Goal: Task Accomplishment & Management: Manage account settings

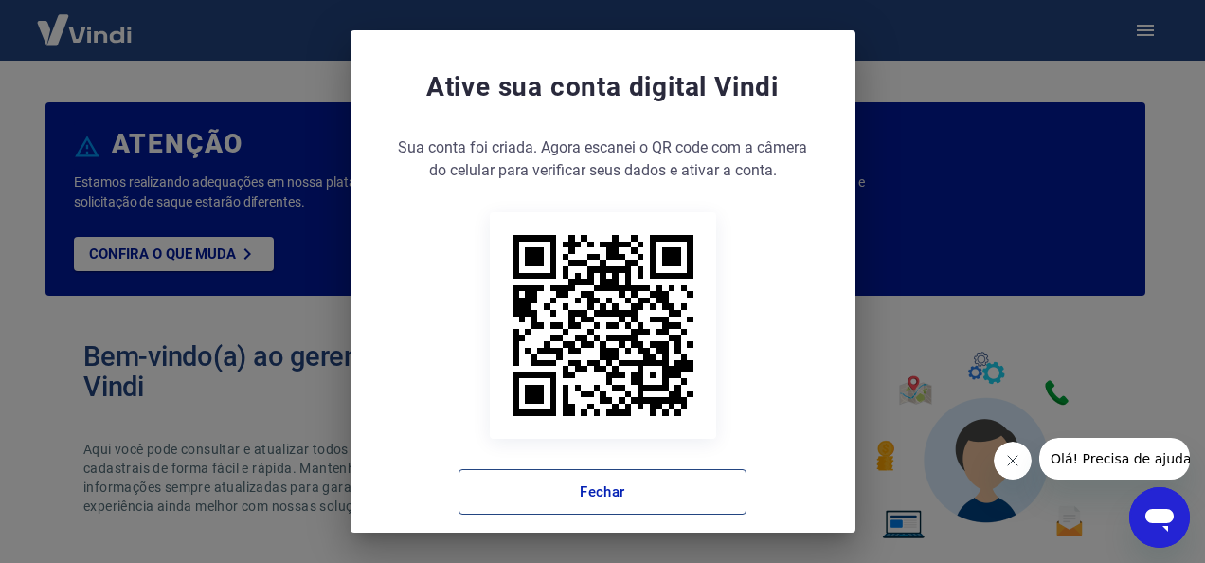
click at [630, 500] on button "Fechar" at bounding box center [602, 491] width 288 height 45
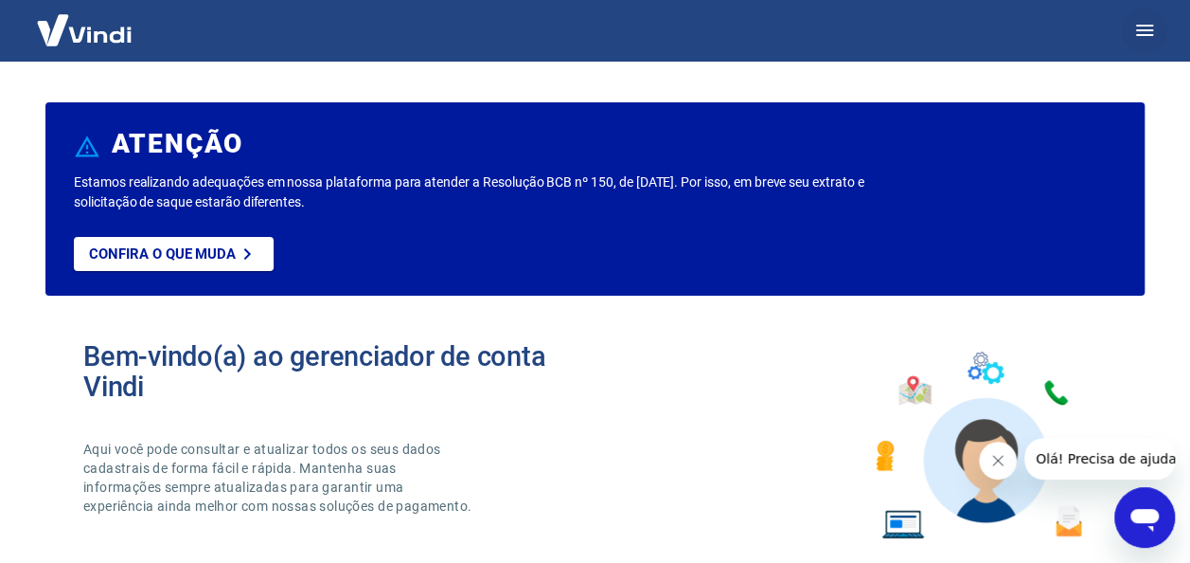
click at [1140, 32] on icon "button" at bounding box center [1145, 30] width 23 height 23
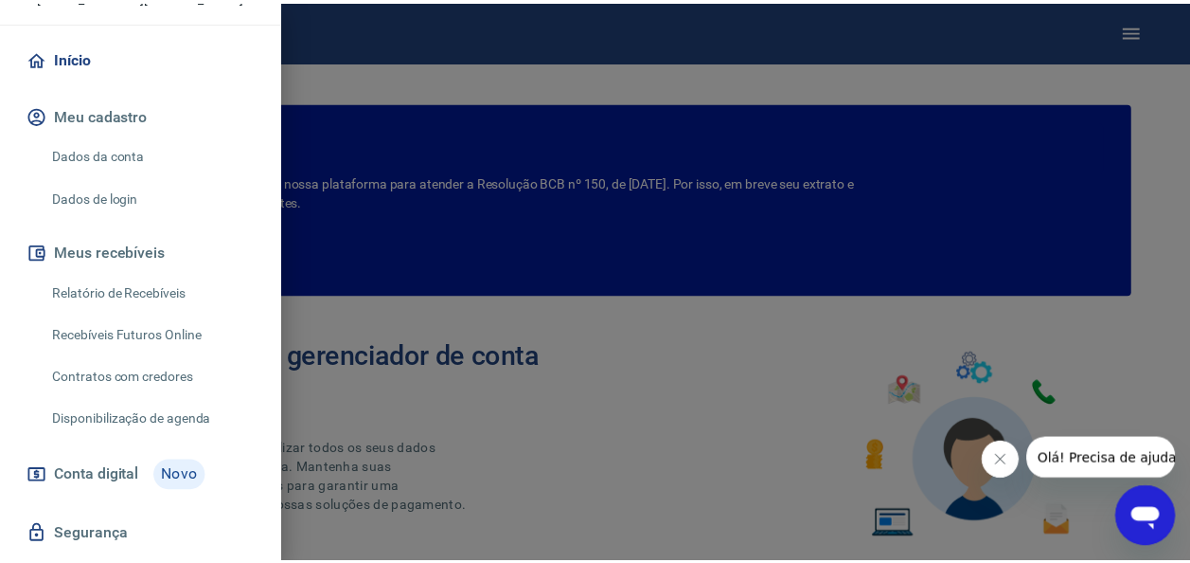
scroll to position [246, 0]
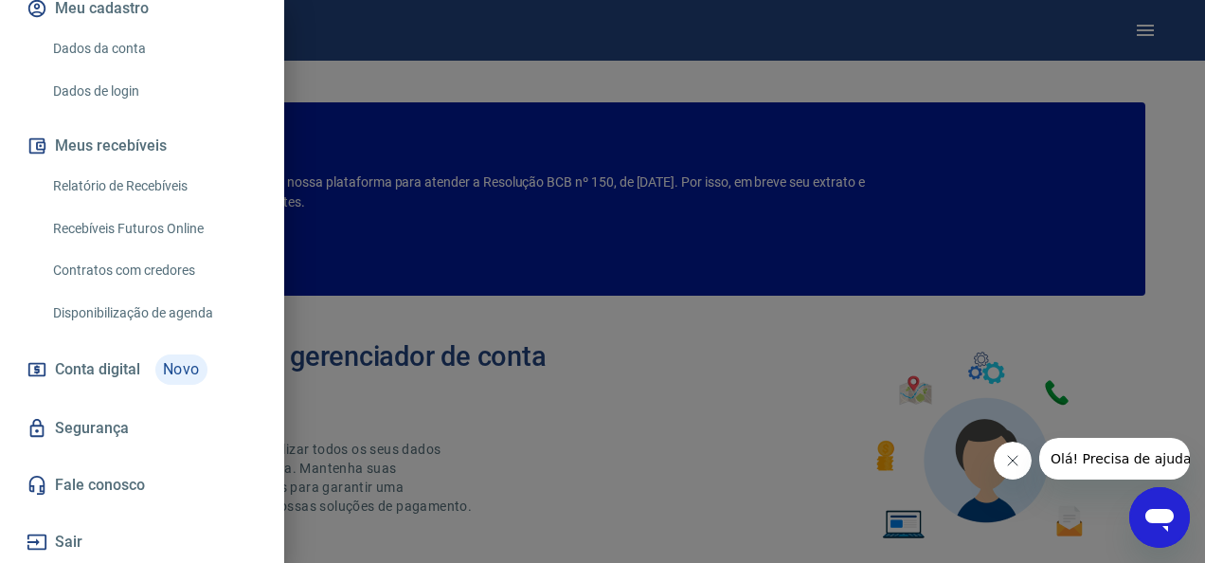
click at [93, 424] on link "Segurança" at bounding box center [142, 428] width 239 height 42
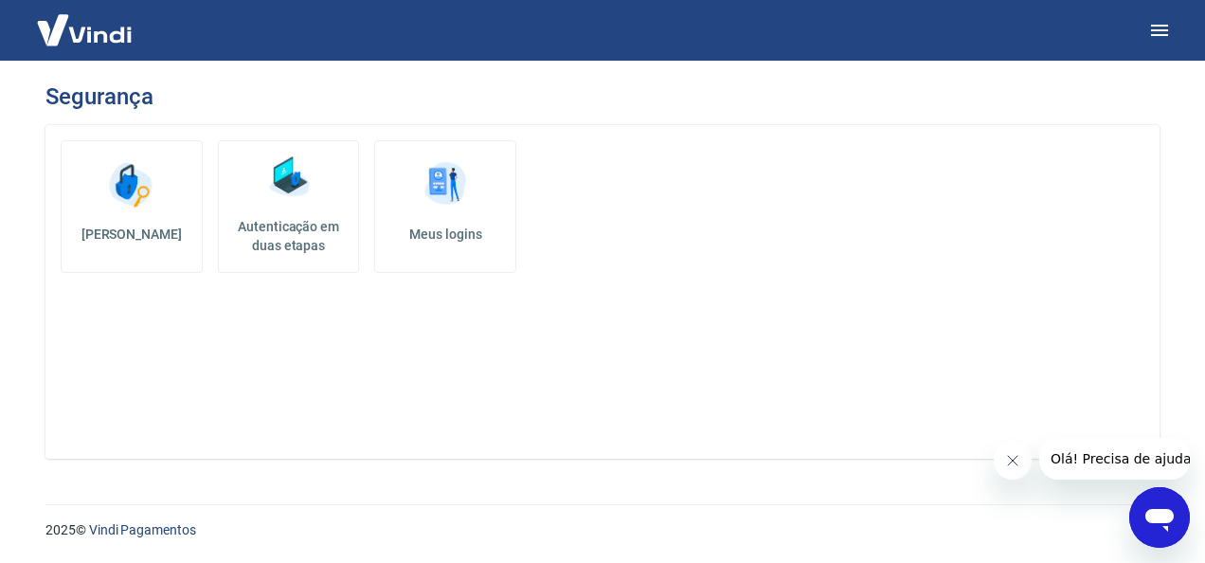
click at [278, 189] on img at bounding box center [288, 177] width 57 height 57
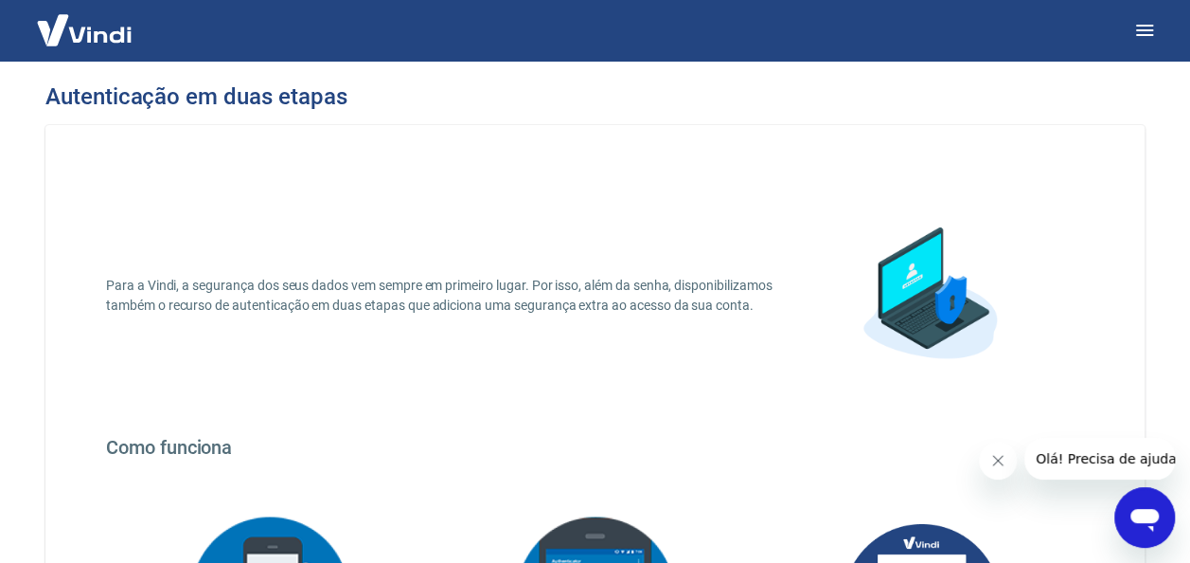
drag, startPoint x: 1003, startPoint y: 456, endPoint x: 1904, endPoint y: 880, distance: 995.2
click at [1002, 456] on icon "Fechar mensagem da empresa" at bounding box center [998, 460] width 15 height 15
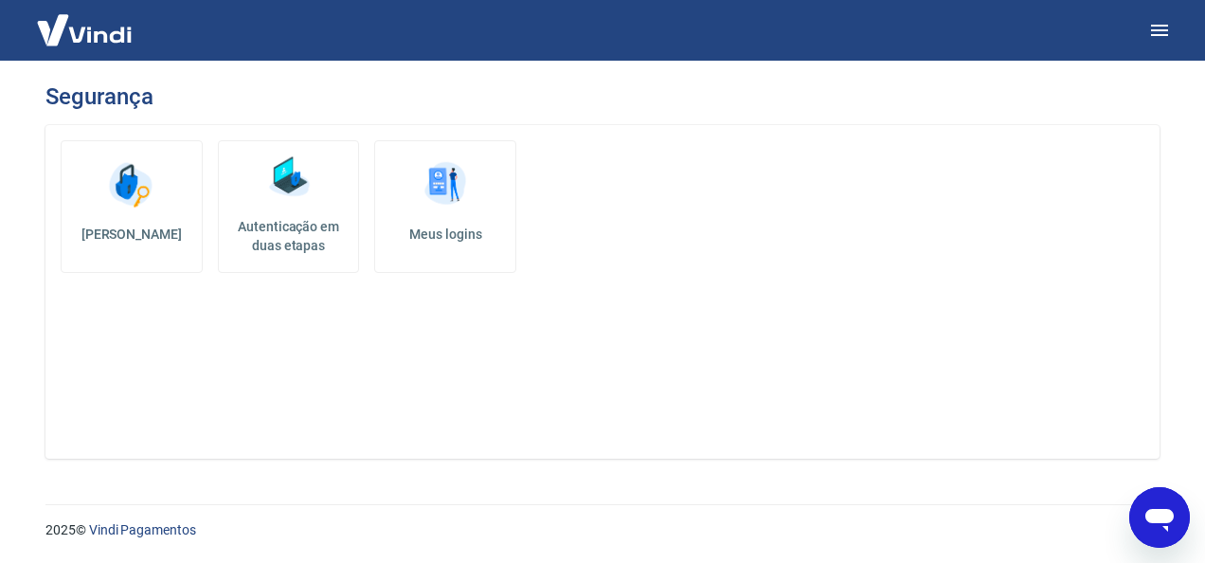
click at [441, 199] on img at bounding box center [445, 184] width 57 height 57
click at [291, 194] on img at bounding box center [288, 177] width 57 height 57
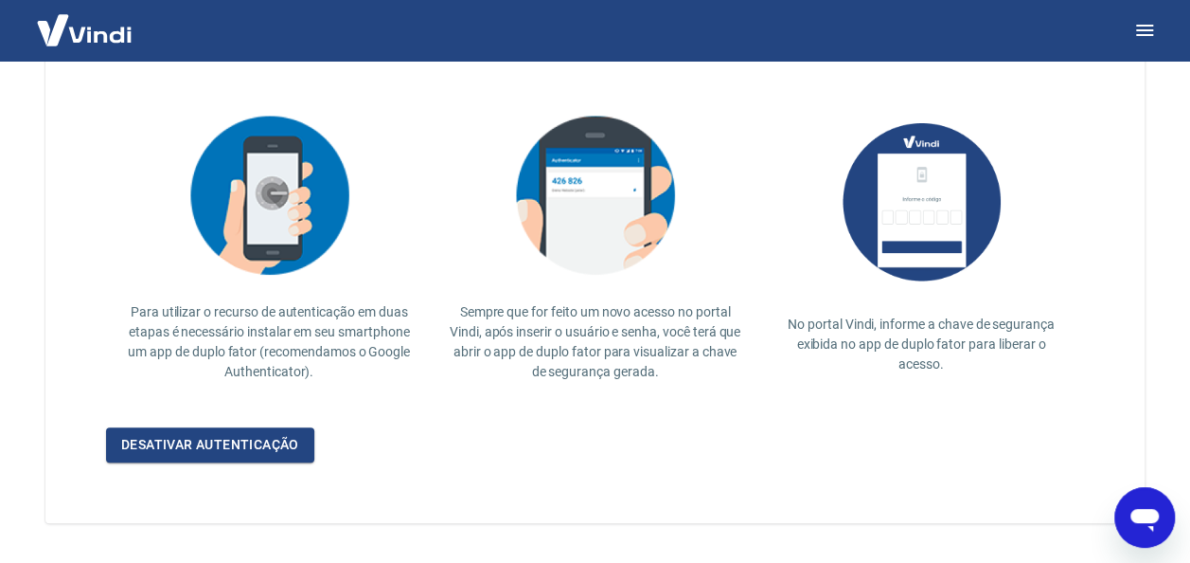
scroll to position [464, 0]
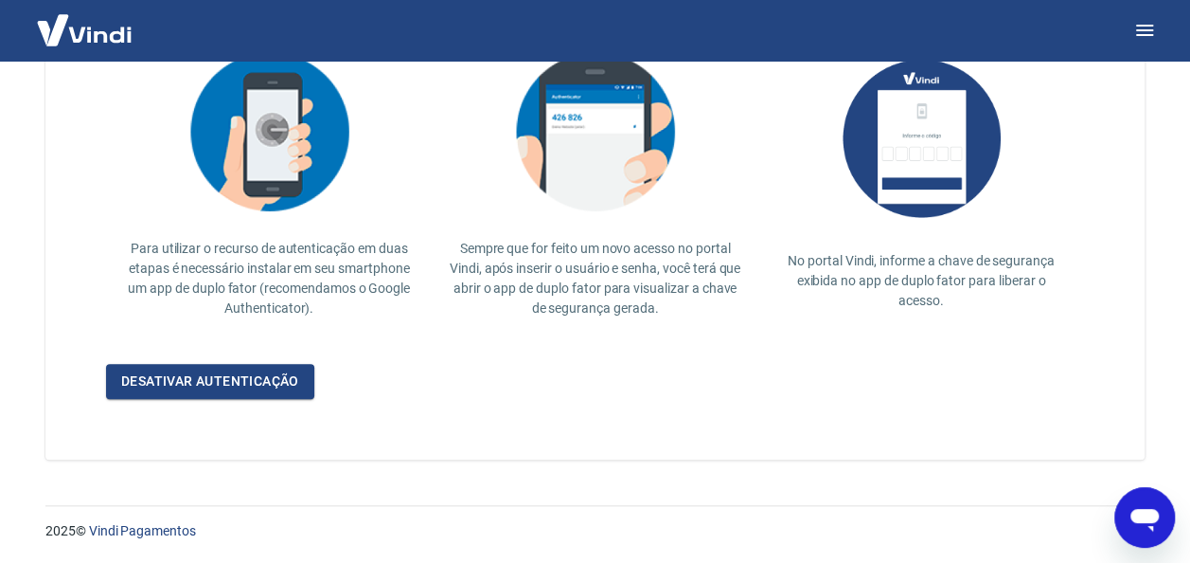
click at [87, 37] on img at bounding box center [84, 30] width 123 height 58
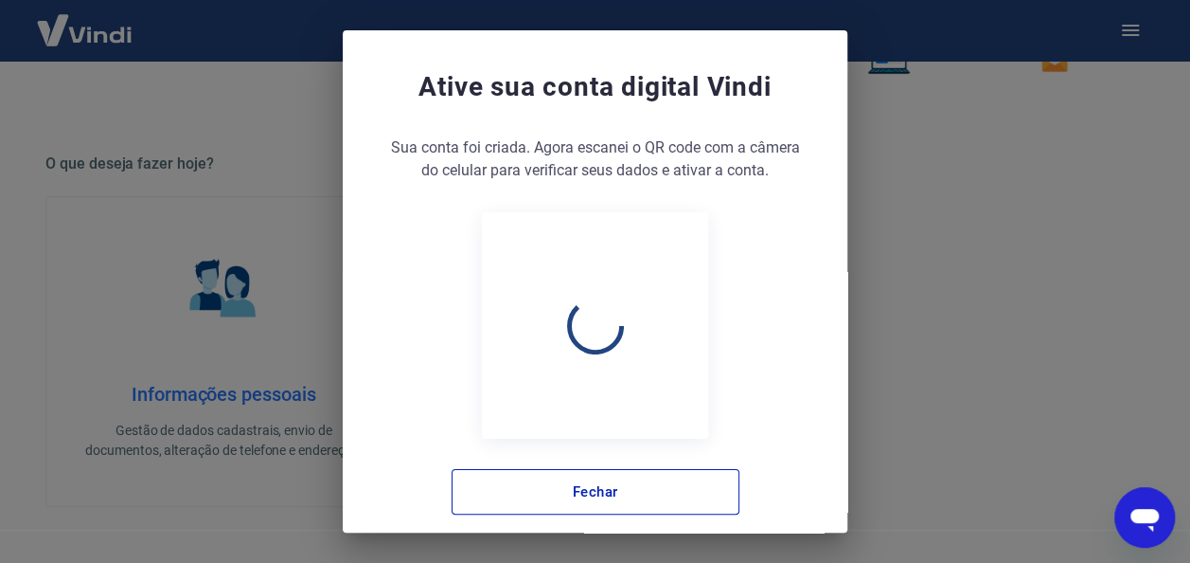
scroll to position [1108, 0]
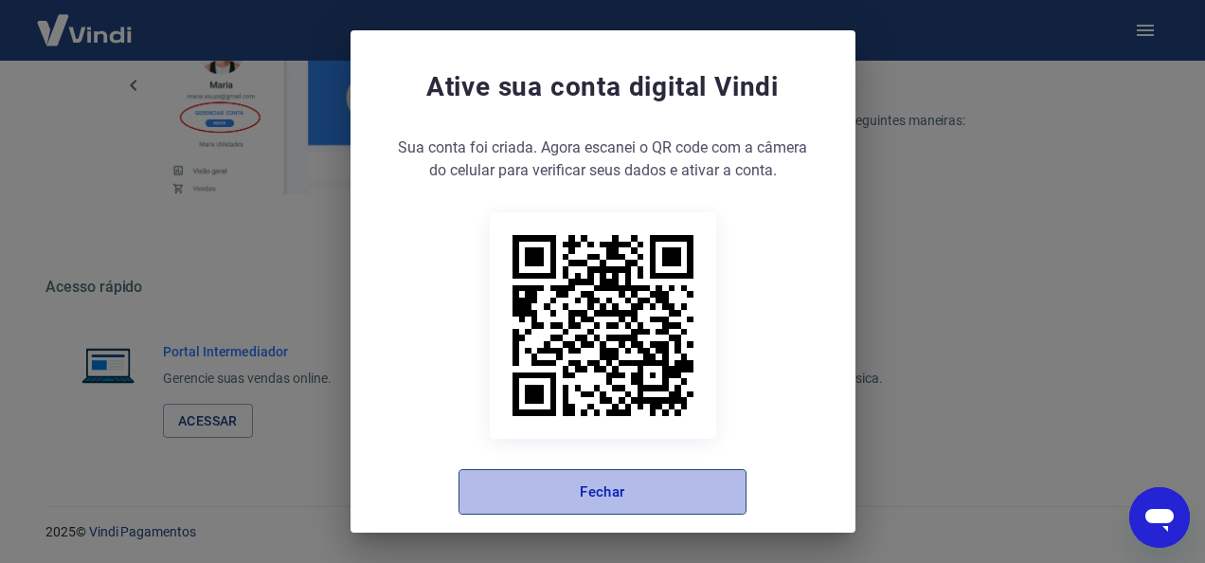
click at [634, 490] on button "Fechar" at bounding box center [602, 491] width 288 height 45
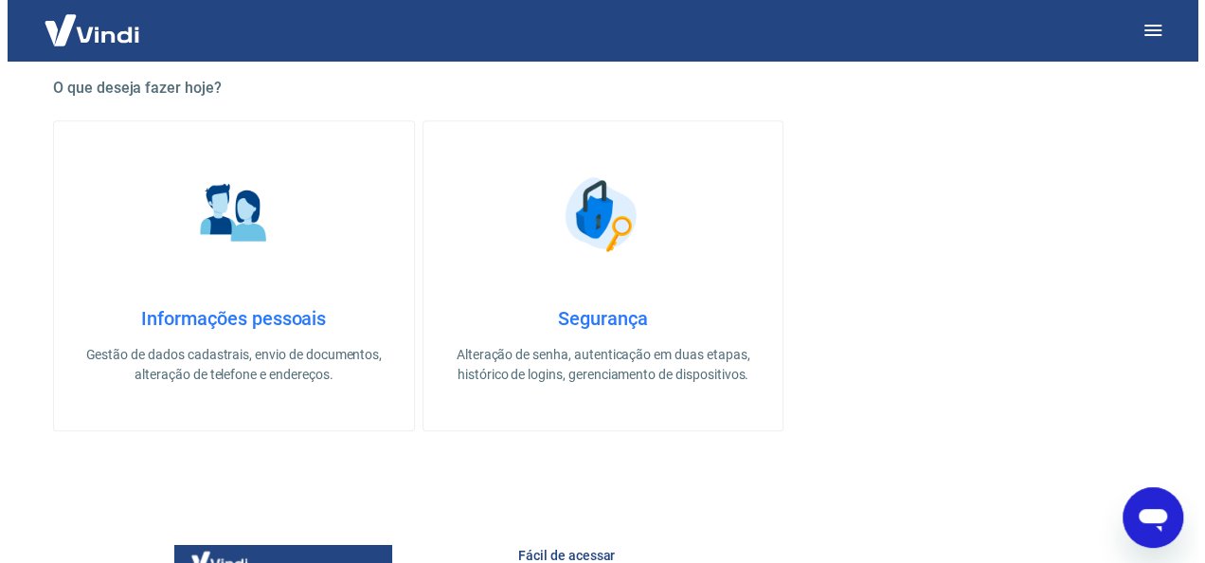
scroll to position [0, 0]
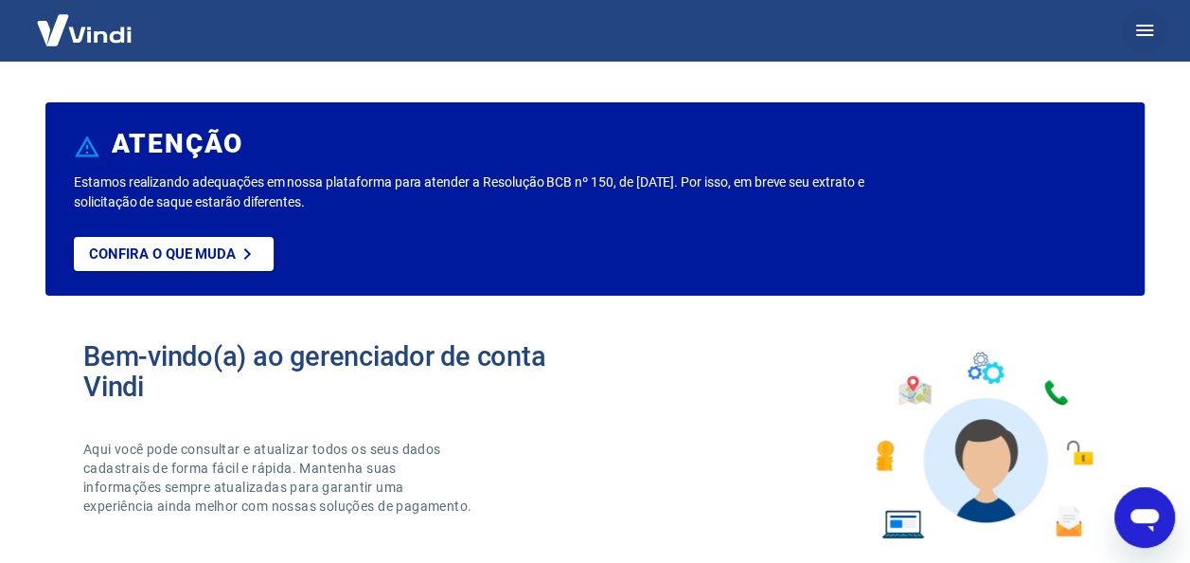
click at [1153, 32] on icon "button" at bounding box center [1145, 30] width 23 height 23
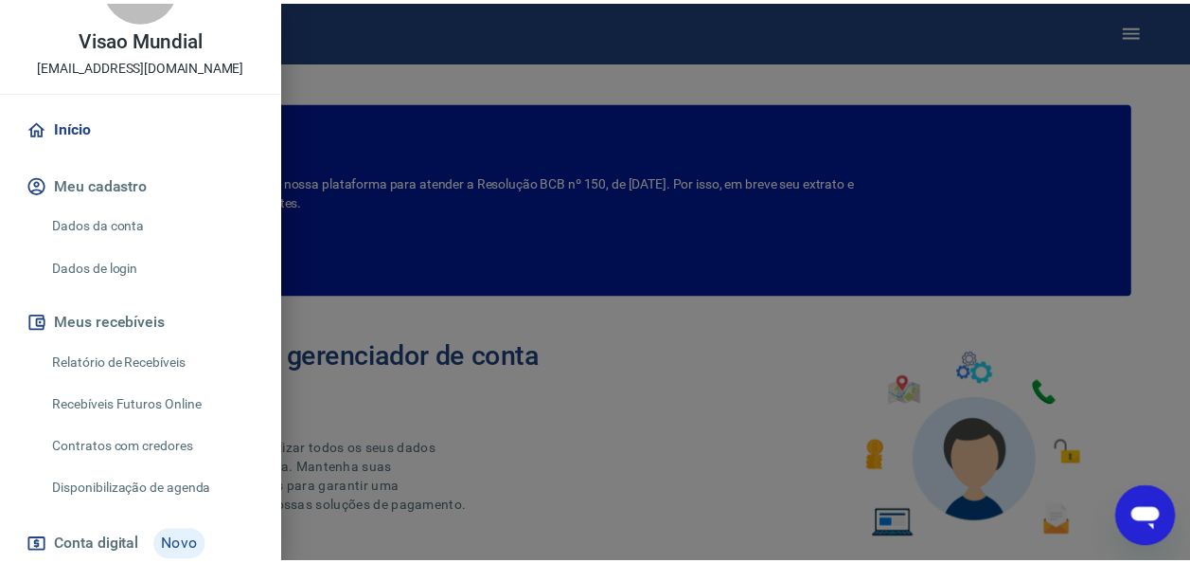
scroll to position [246, 0]
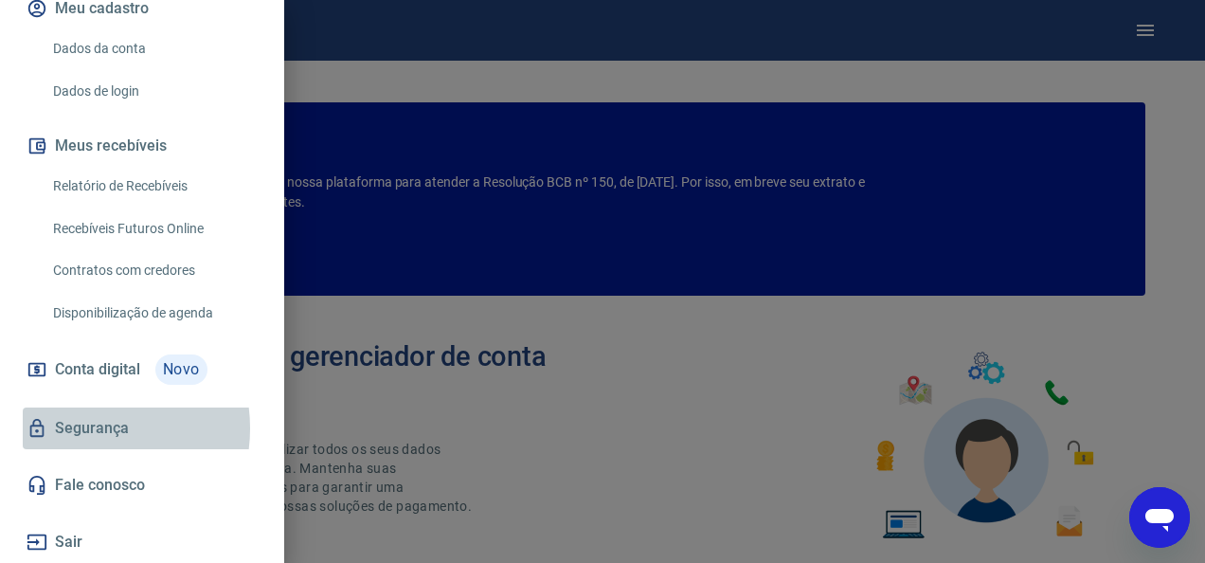
click at [85, 428] on link "Segurança" at bounding box center [142, 428] width 239 height 42
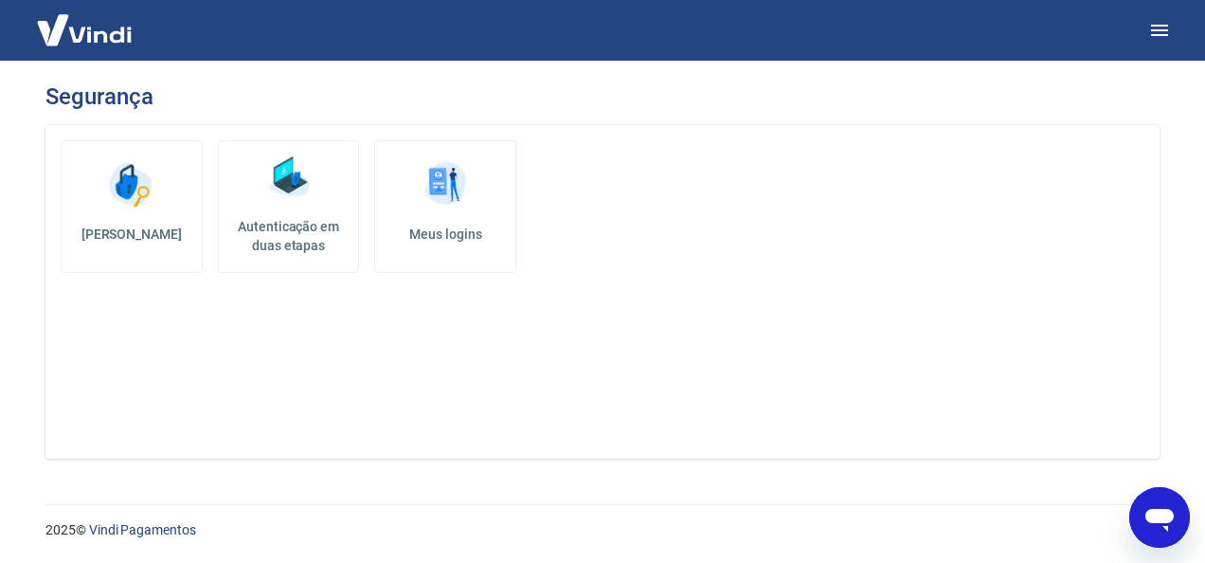
click at [287, 218] on h5 "Autenticação em duas etapas" at bounding box center [288, 236] width 125 height 38
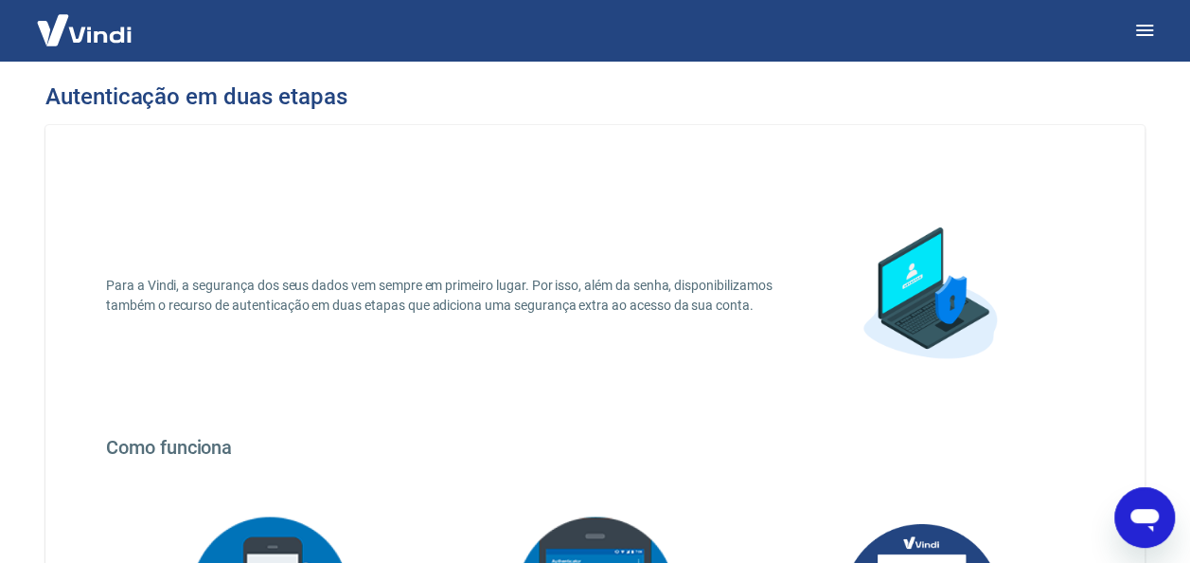
scroll to position [464, 0]
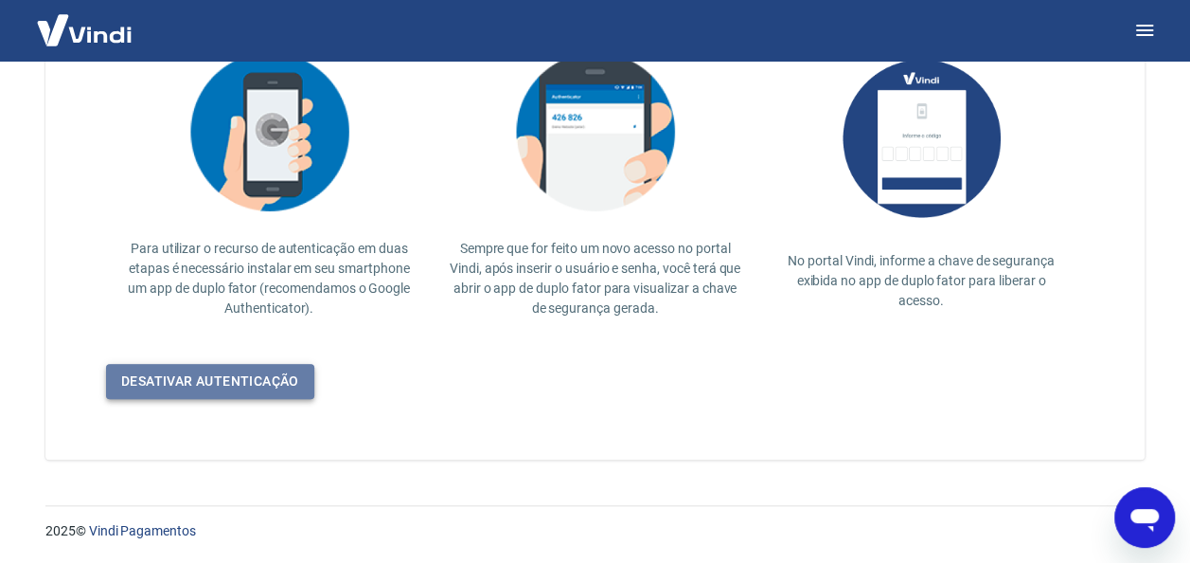
click at [242, 379] on link "Desativar autenticação" at bounding box center [210, 381] width 208 height 35
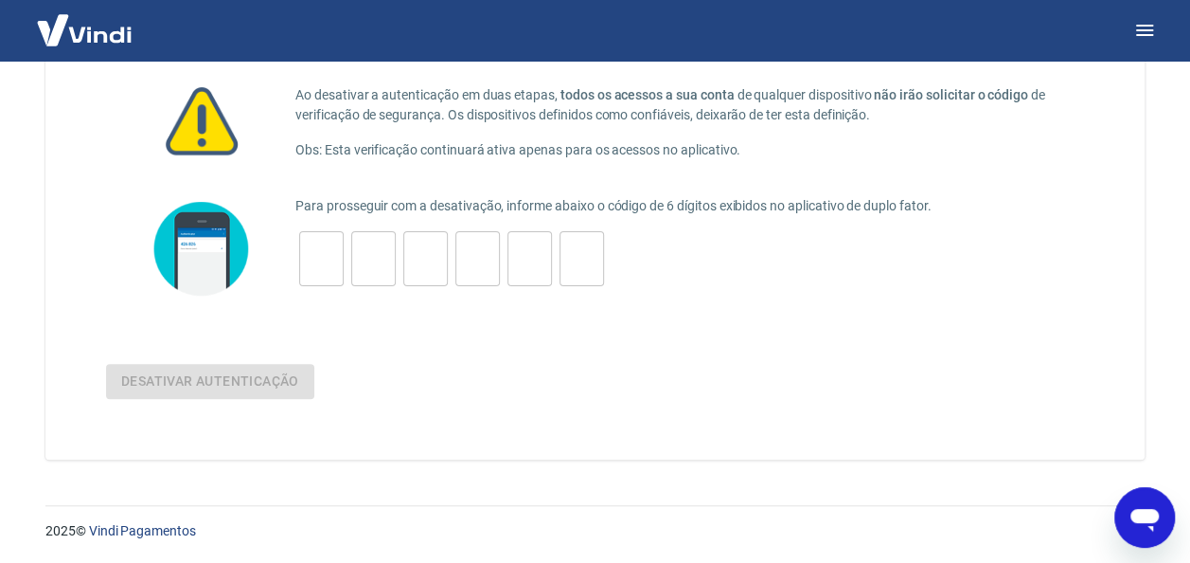
click at [310, 250] on input "tel" at bounding box center [321, 259] width 45 height 41
type input "6"
type input "0"
type input "6"
type input "8"
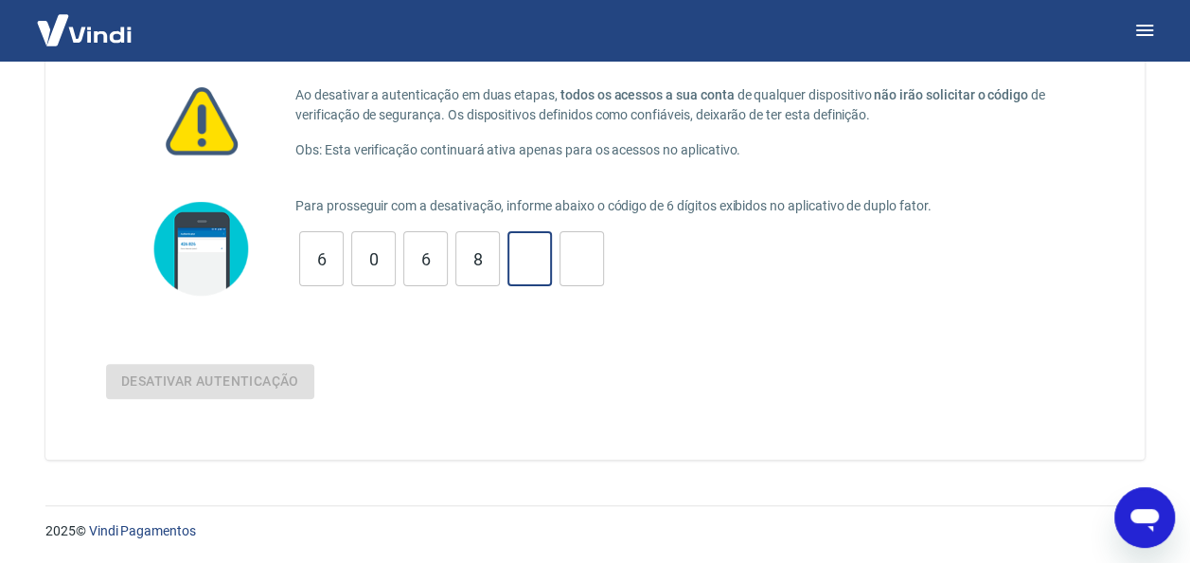
type input "2"
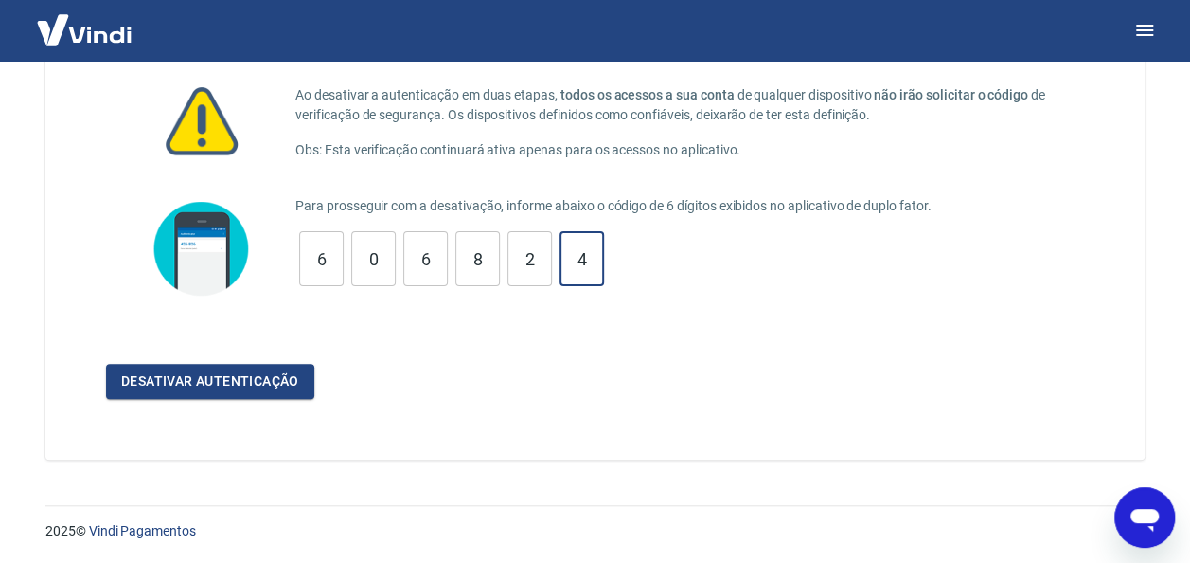
type input "4"
click at [106, 364] on button "Desativar autenticação" at bounding box center [210, 381] width 208 height 35
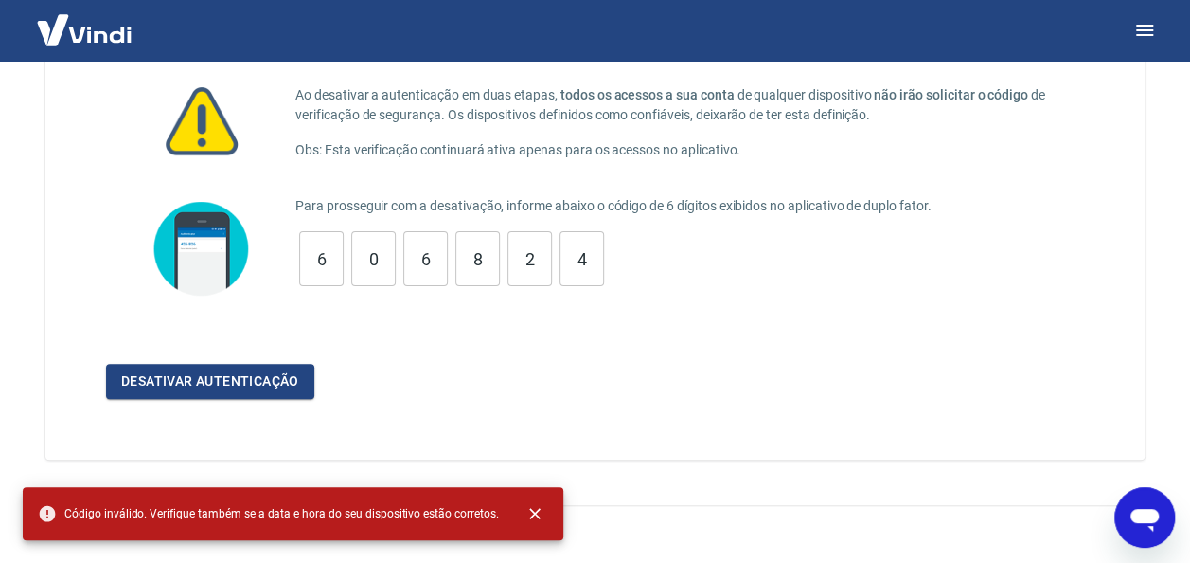
click at [672, 337] on form "Para prosseguir com a desativação, informe abaixo o código de 6 dígitos exibido…" at bounding box center [595, 296] width 978 height 205
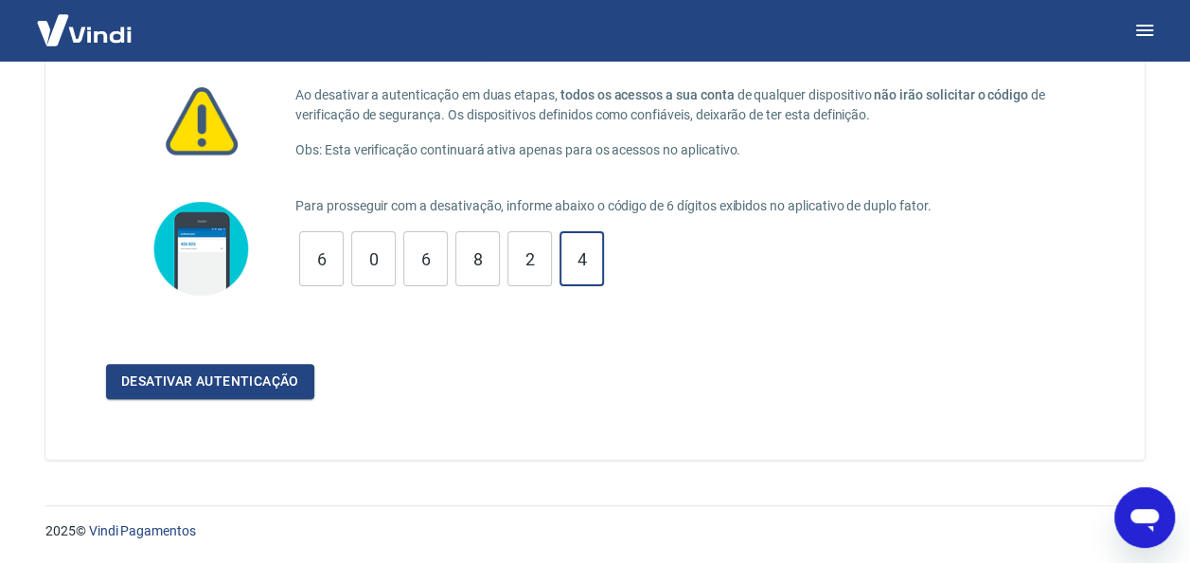
drag, startPoint x: 590, startPoint y: 251, endPoint x: 165, endPoint y: 236, distance: 425.5
click at [165, 236] on div "Para prosseguir com a desativação, informe abaixo o código de 6 dígitos exibido…" at bounding box center [595, 248] width 978 height 109
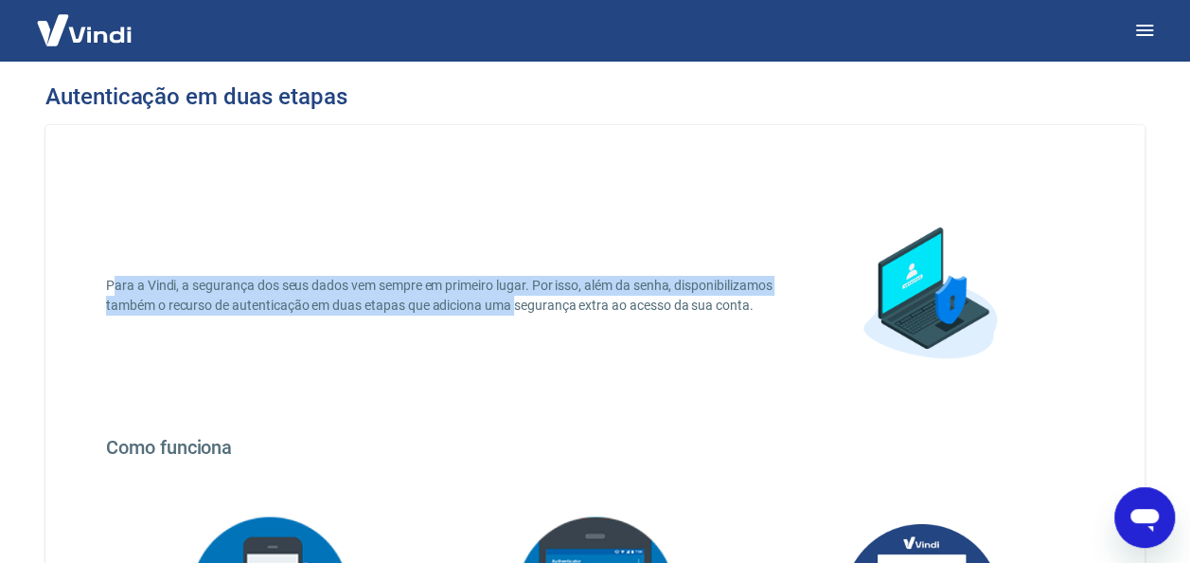
drag, startPoint x: 117, startPoint y: 280, endPoint x: 620, endPoint y: 288, distance: 502.9
click at [620, 288] on p "Para a Vindi, a segurança dos seus dados vem sempre em primeiro lugar. Por isso…" at bounding box center [440, 296] width 668 height 40
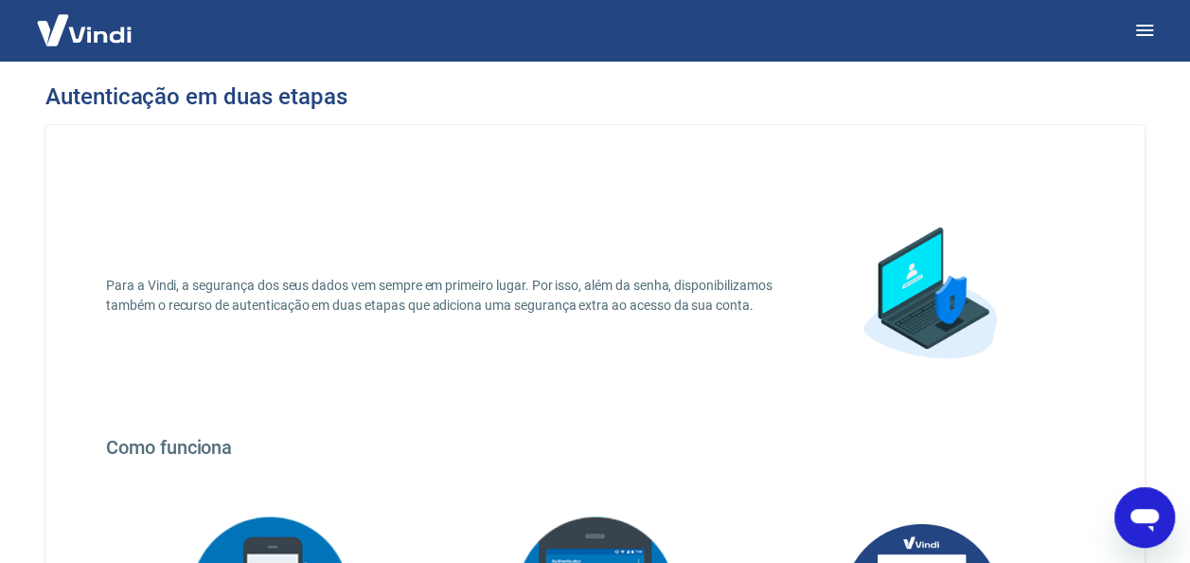
drag, startPoint x: 620, startPoint y: 288, endPoint x: 629, endPoint y: 294, distance: 10.2
click at [629, 294] on p "Para a Vindi, a segurança dos seus dados vem sempre em primeiro lugar. Por isso…" at bounding box center [440, 296] width 668 height 40
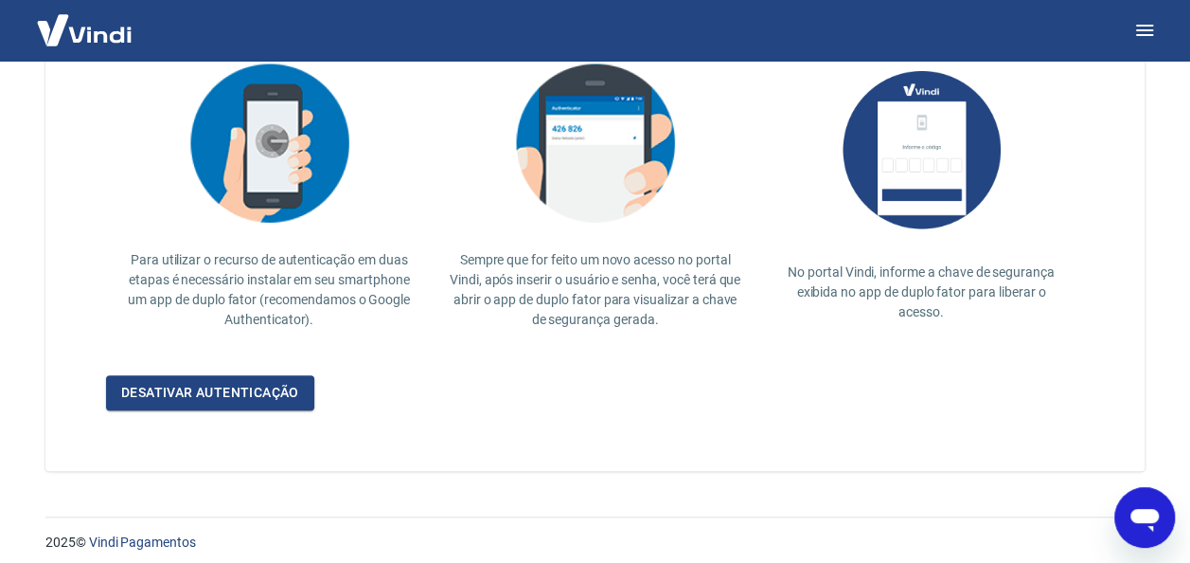
scroll to position [464, 0]
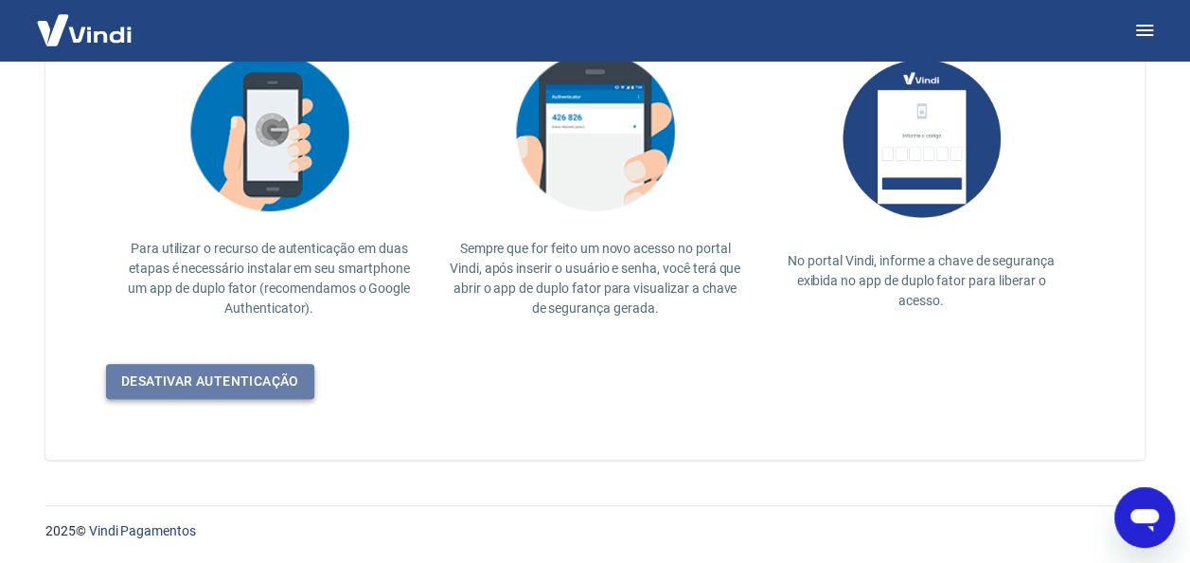
click at [256, 385] on link "Desativar autenticação" at bounding box center [210, 381] width 208 height 35
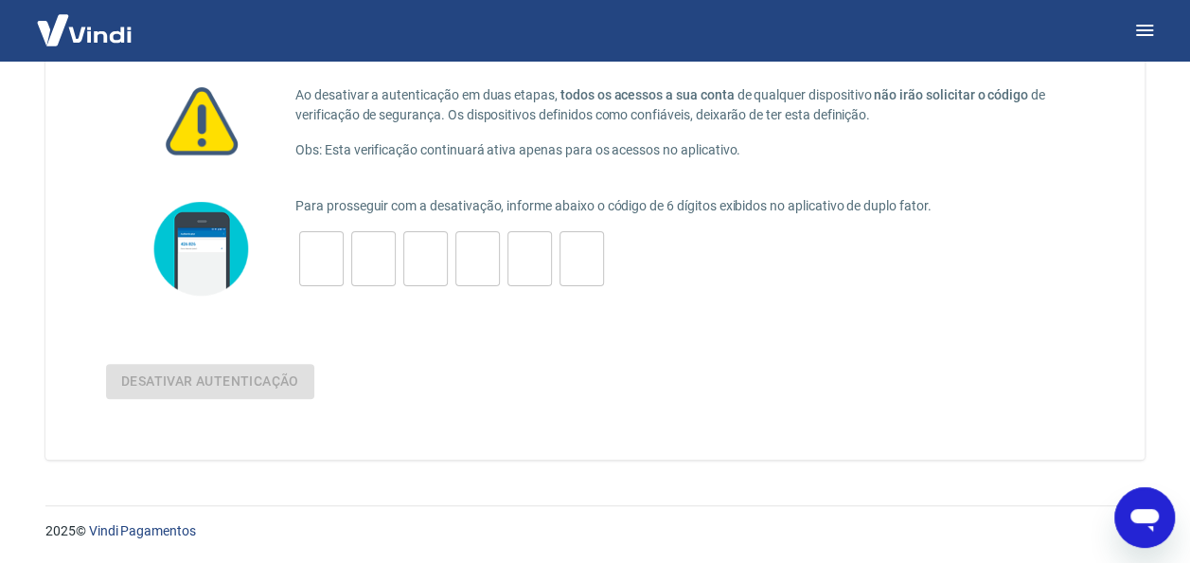
click at [323, 259] on input "tel" at bounding box center [321, 259] width 45 height 41
click at [317, 252] on input "tel" at bounding box center [321, 259] width 45 height 41
type input "3"
type input "5"
type input "8"
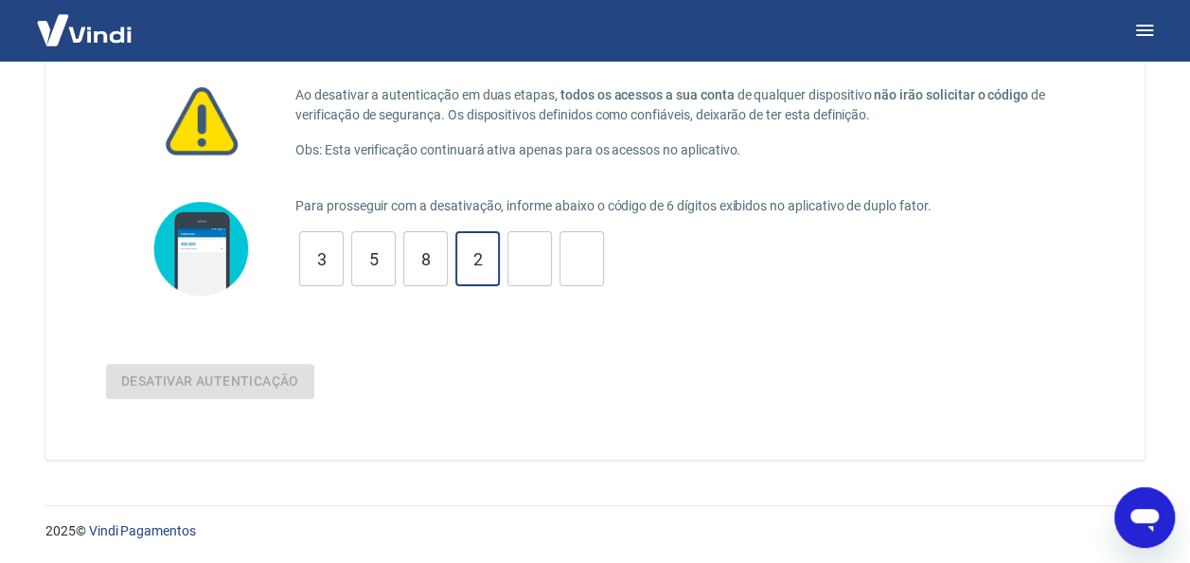
type input "2"
type input "7"
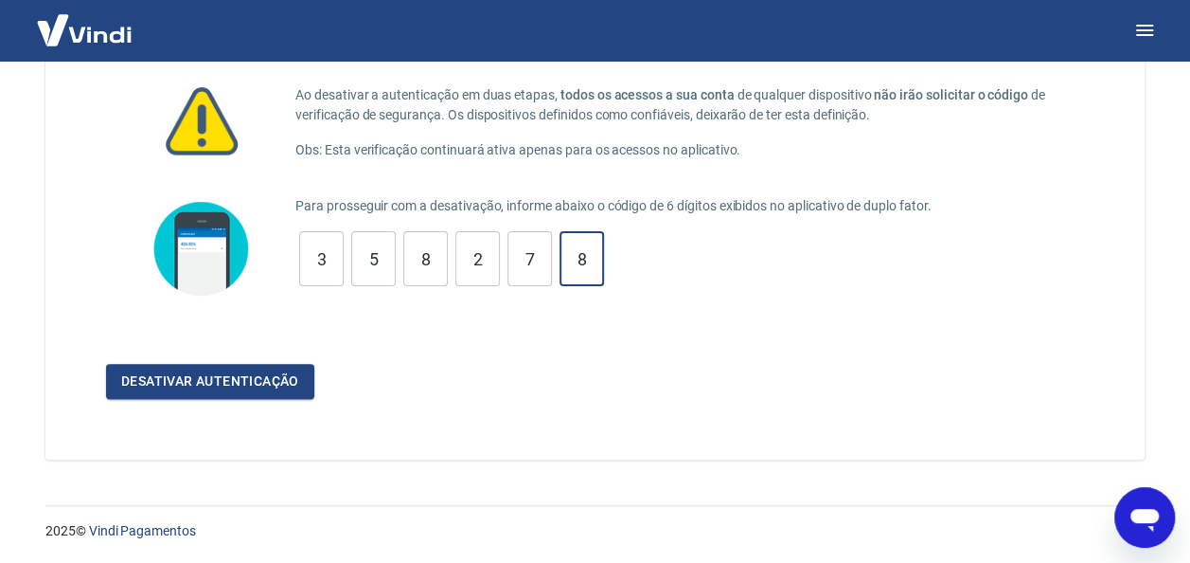
click at [106, 364] on button "Desativar autenticação" at bounding box center [210, 381] width 208 height 35
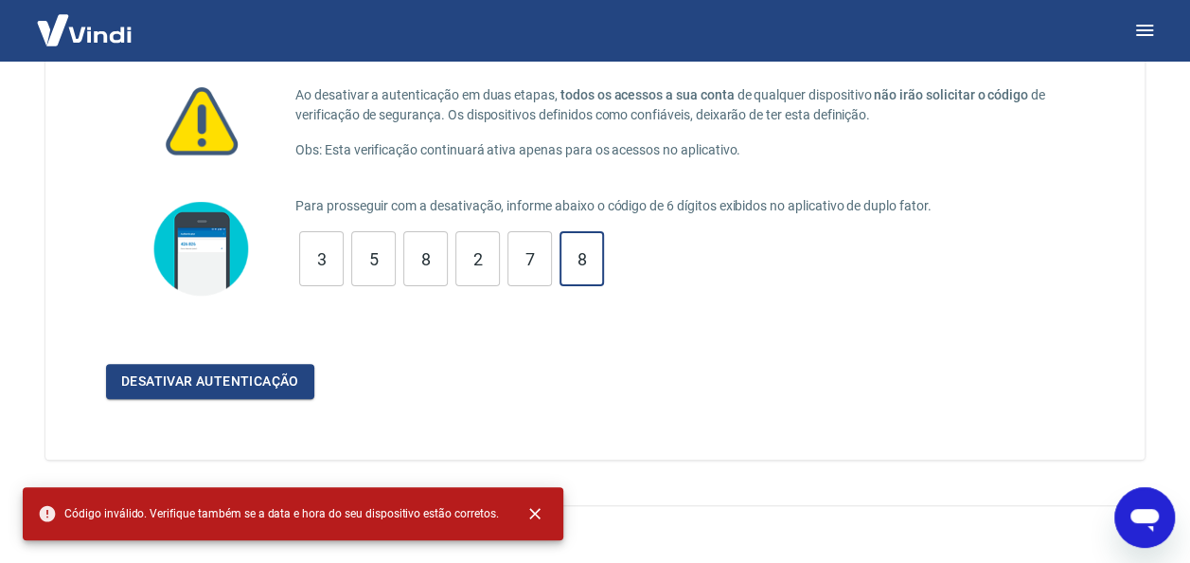
type input "8"
type input "7"
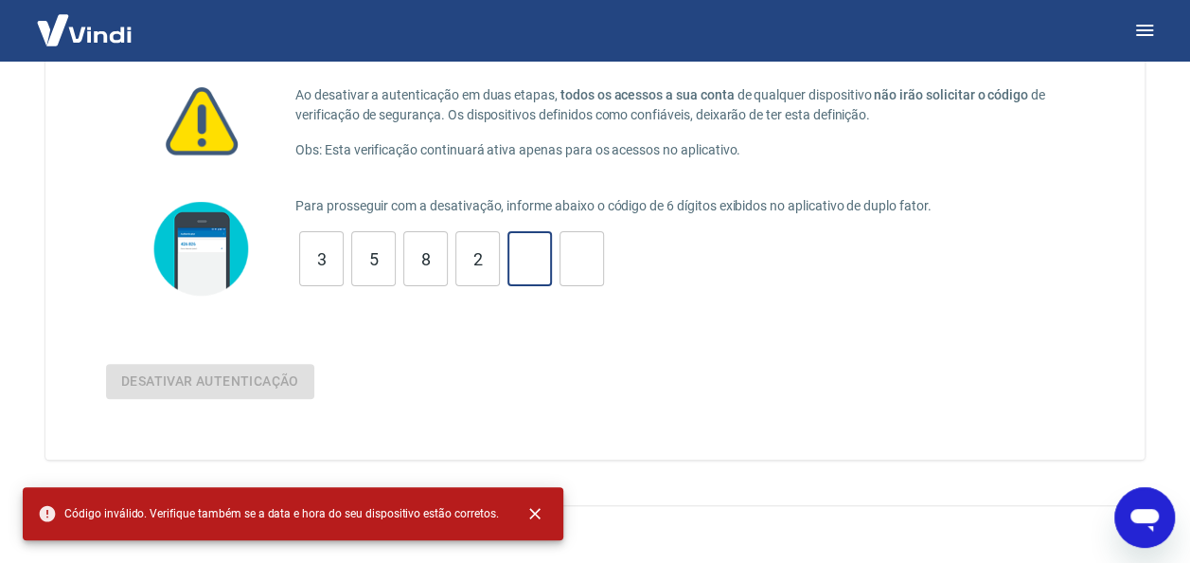
type input "2"
type input "8"
type input "5"
type input "3"
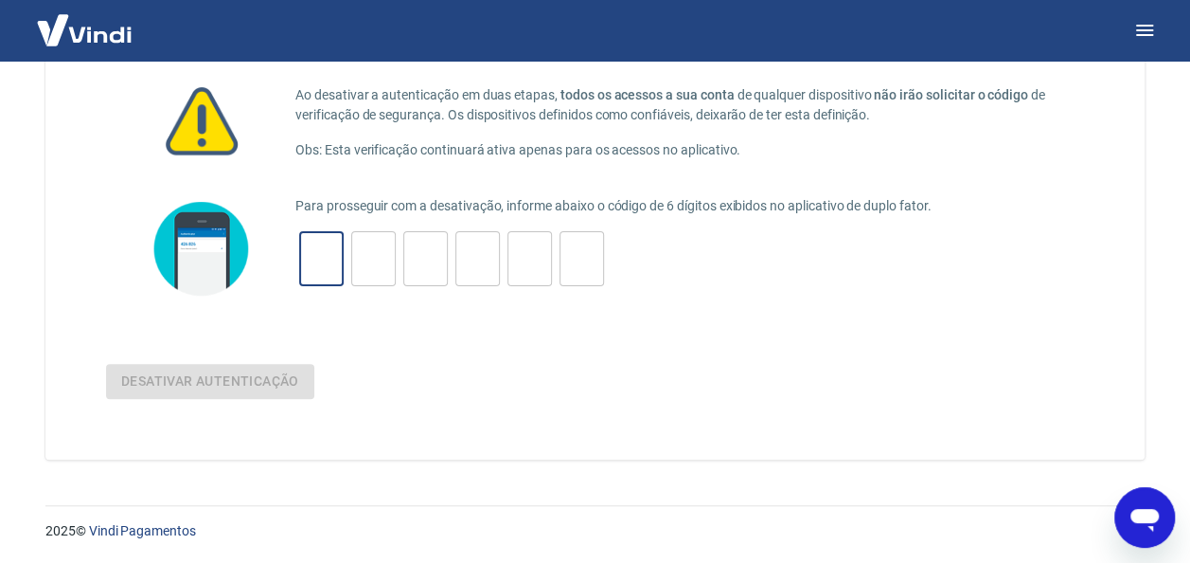
click at [110, 32] on img at bounding box center [84, 30] width 123 height 58
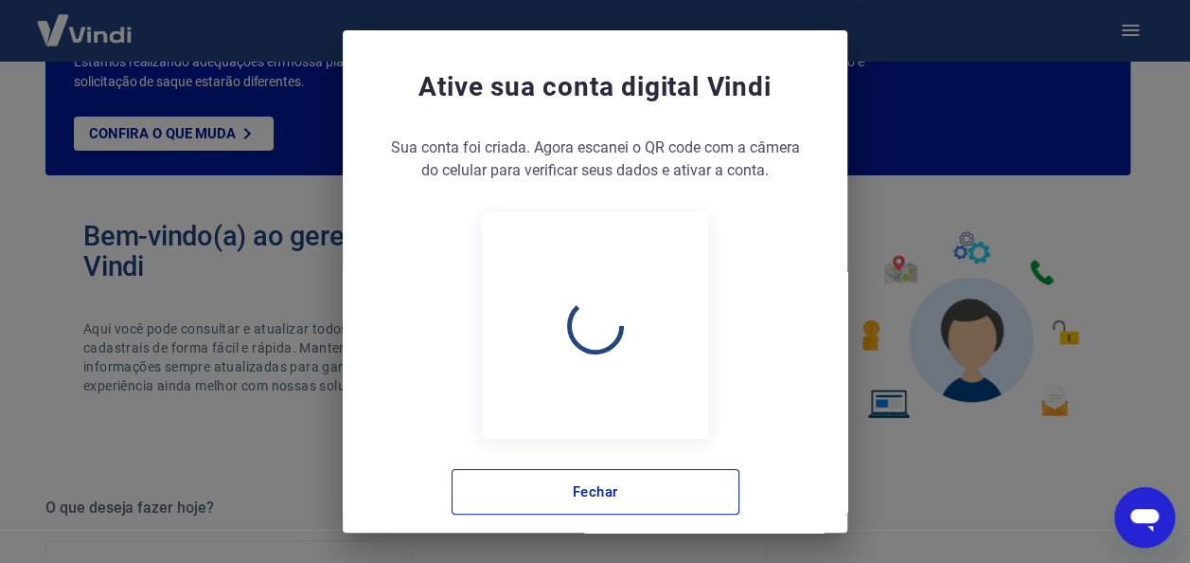
scroll to position [1108, 0]
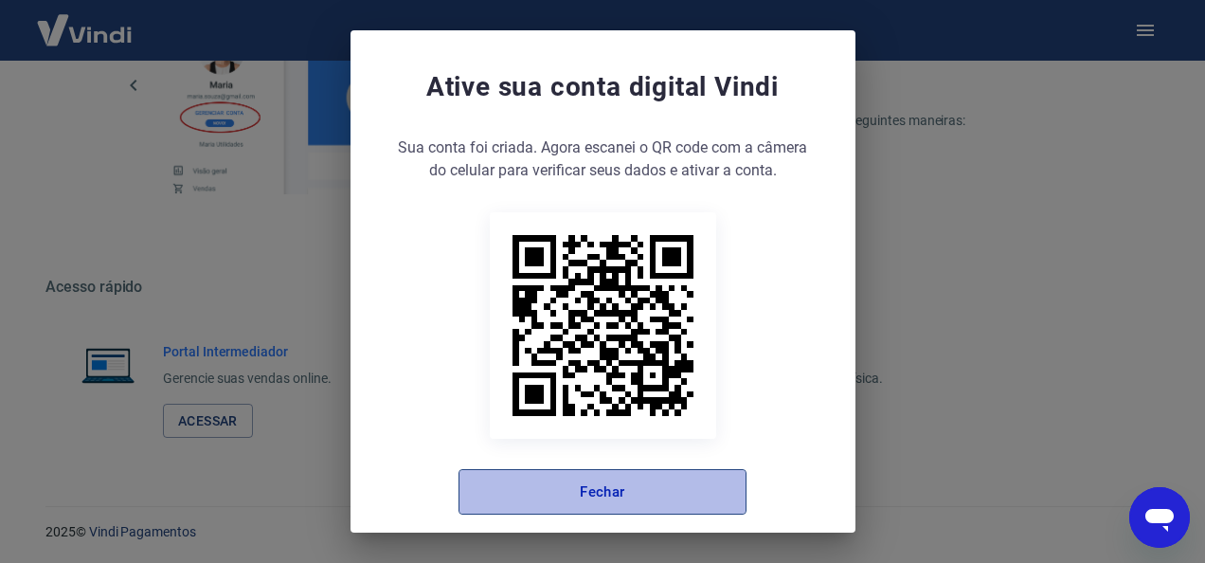
click at [635, 508] on button "Fechar" at bounding box center [602, 491] width 288 height 45
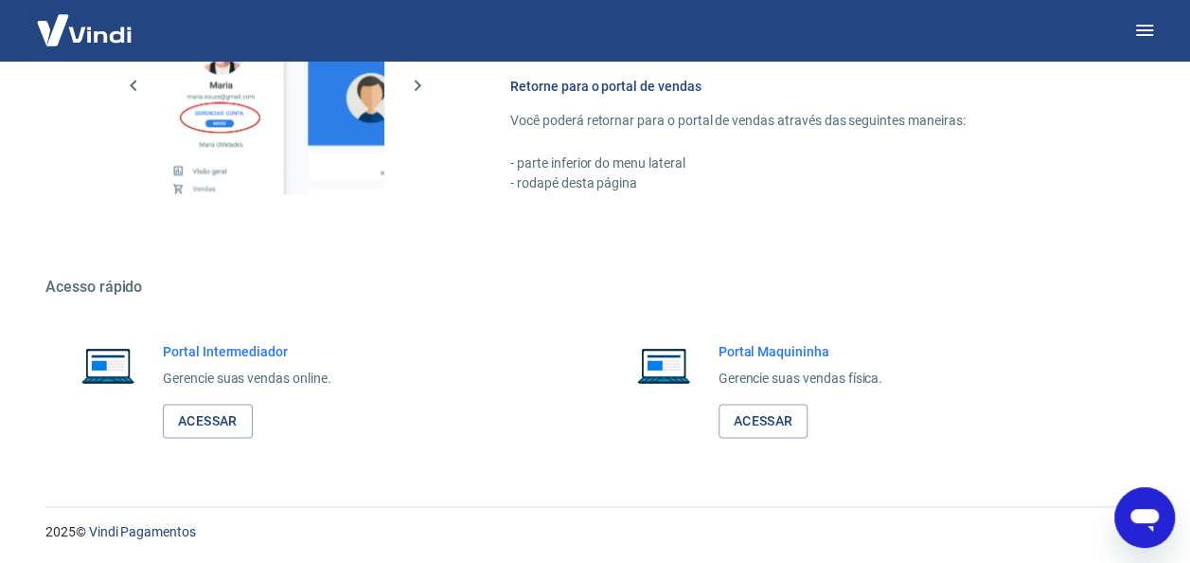
click at [71, 28] on img at bounding box center [84, 30] width 123 height 58
click at [51, 35] on img at bounding box center [84, 30] width 123 height 58
click at [114, 45] on img at bounding box center [84, 30] width 123 height 58
click at [97, 45] on img at bounding box center [84, 30] width 123 height 58
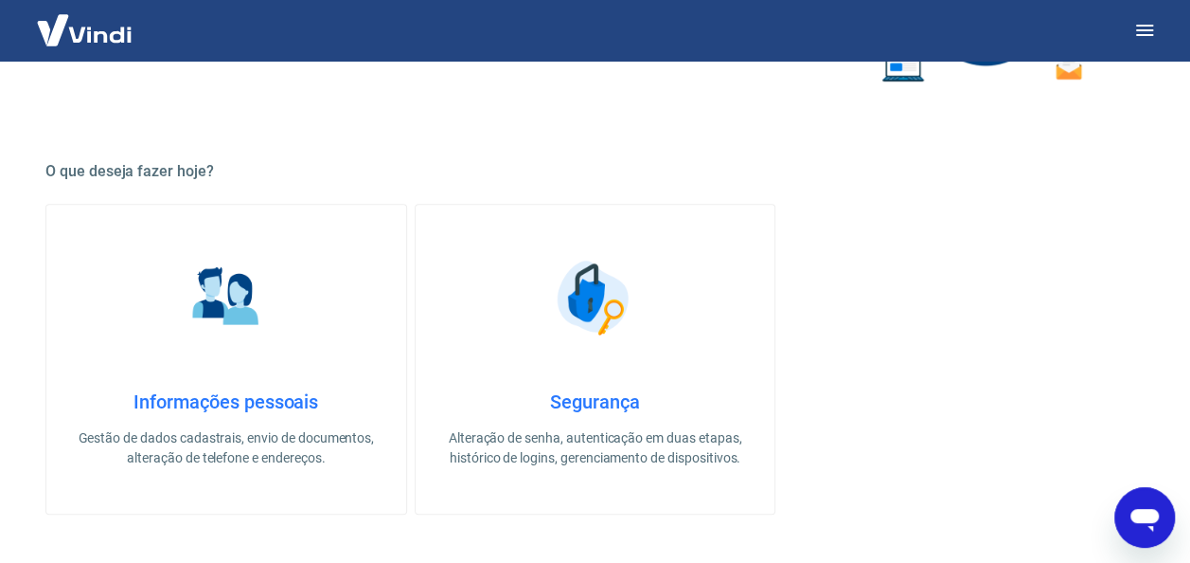
scroll to position [568, 0]
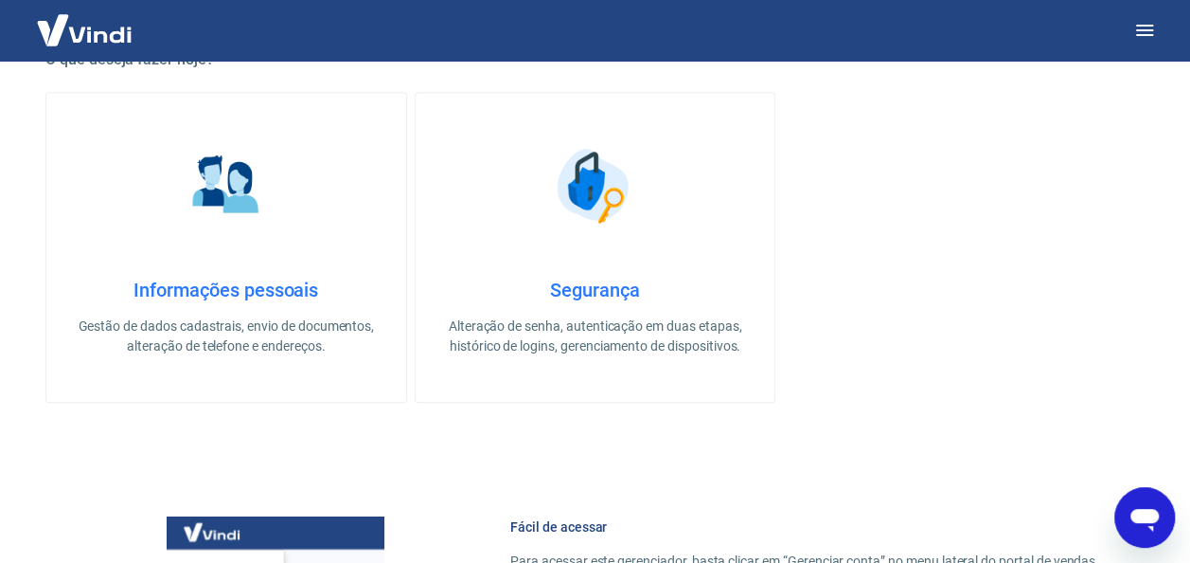
click at [608, 292] on h4 "Segurança" at bounding box center [595, 289] width 299 height 23
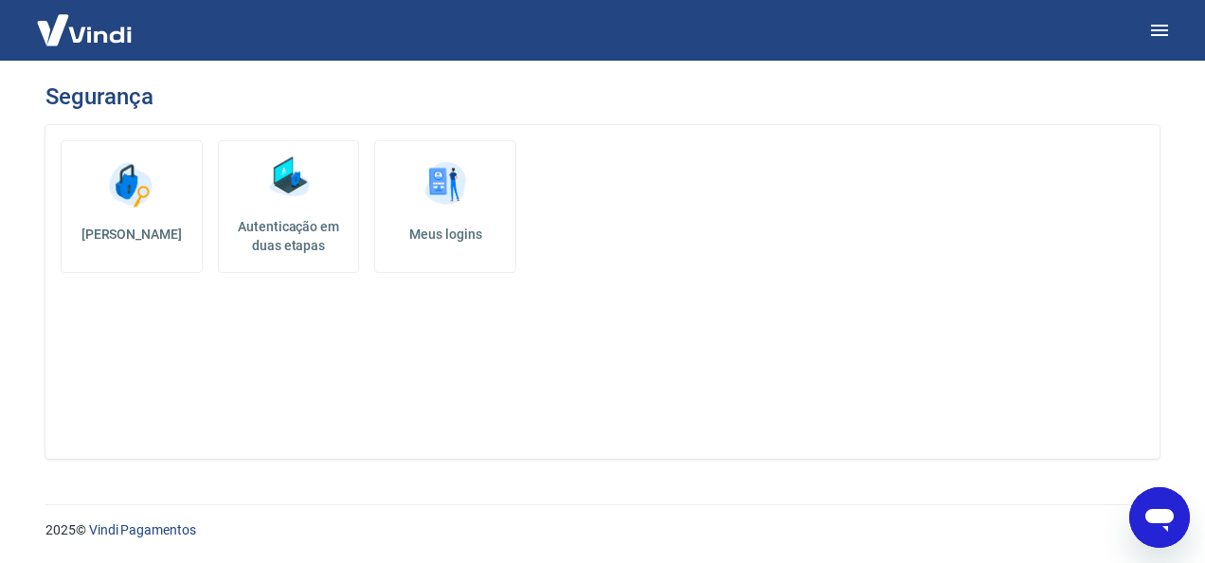
click at [134, 216] on link "[PERSON_NAME]" at bounding box center [132, 206] width 142 height 133
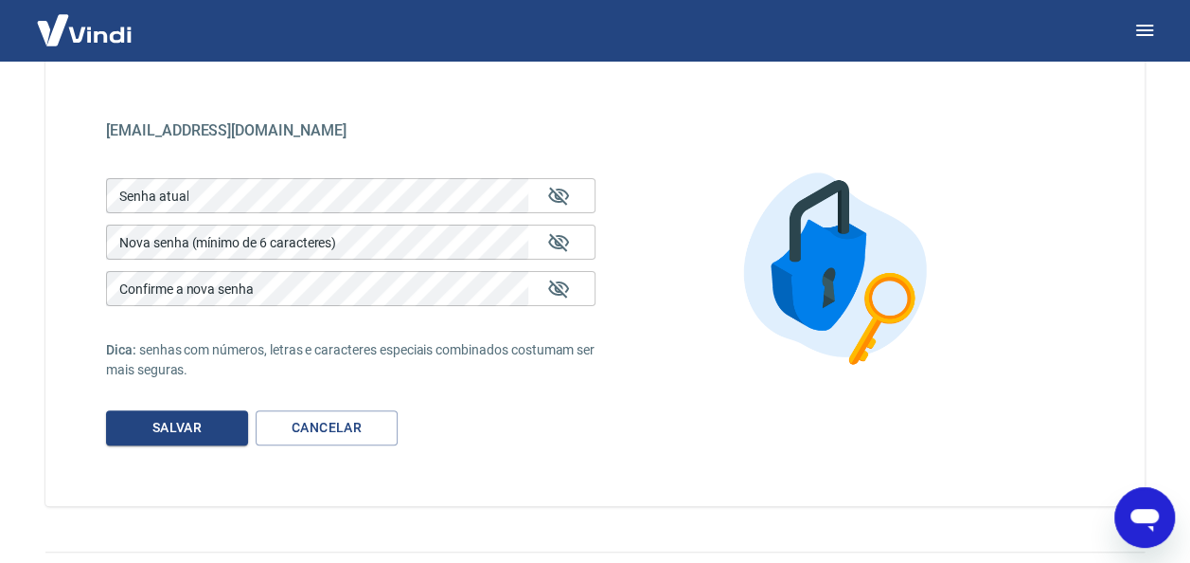
scroll to position [141, 0]
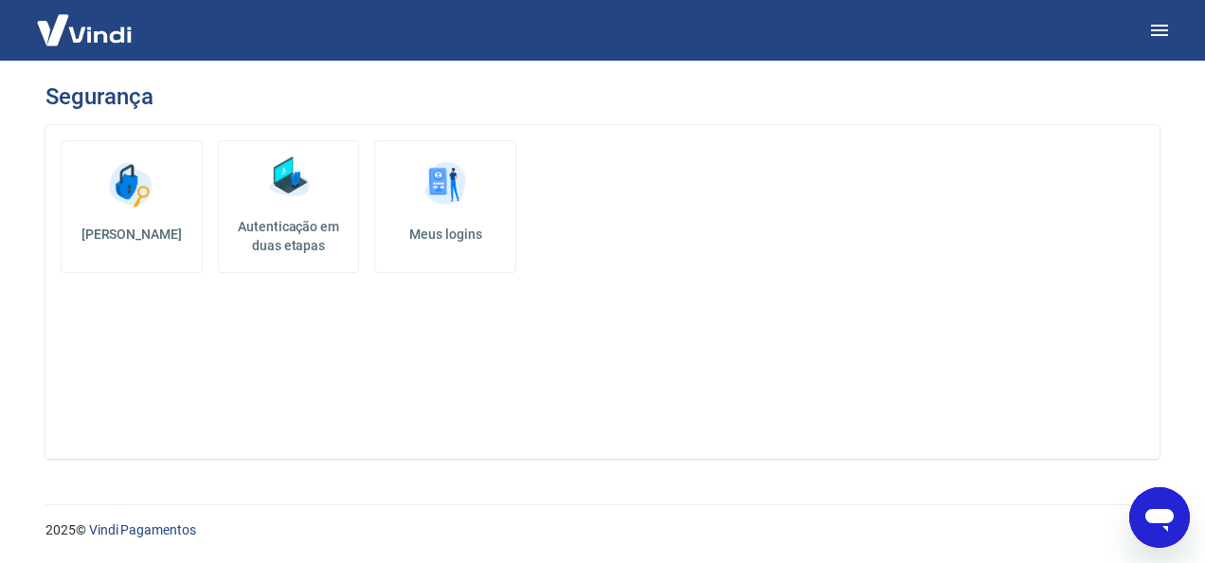
click at [318, 207] on link "Autenticação em duas etapas" at bounding box center [289, 206] width 142 height 133
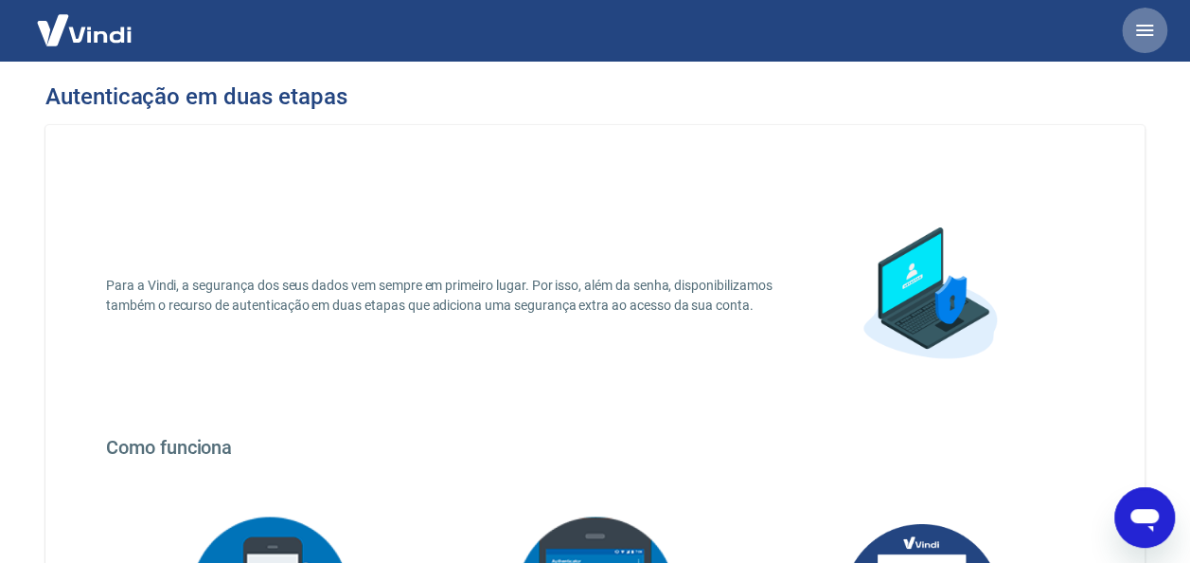
click at [1141, 42] on button "button" at bounding box center [1144, 30] width 45 height 45
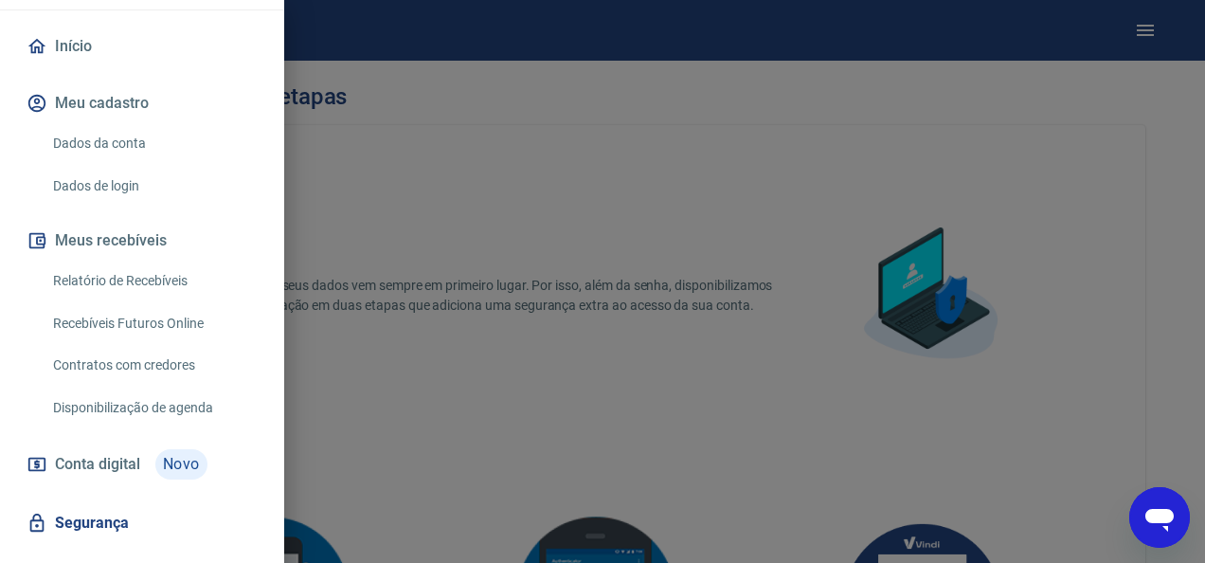
scroll to position [246, 0]
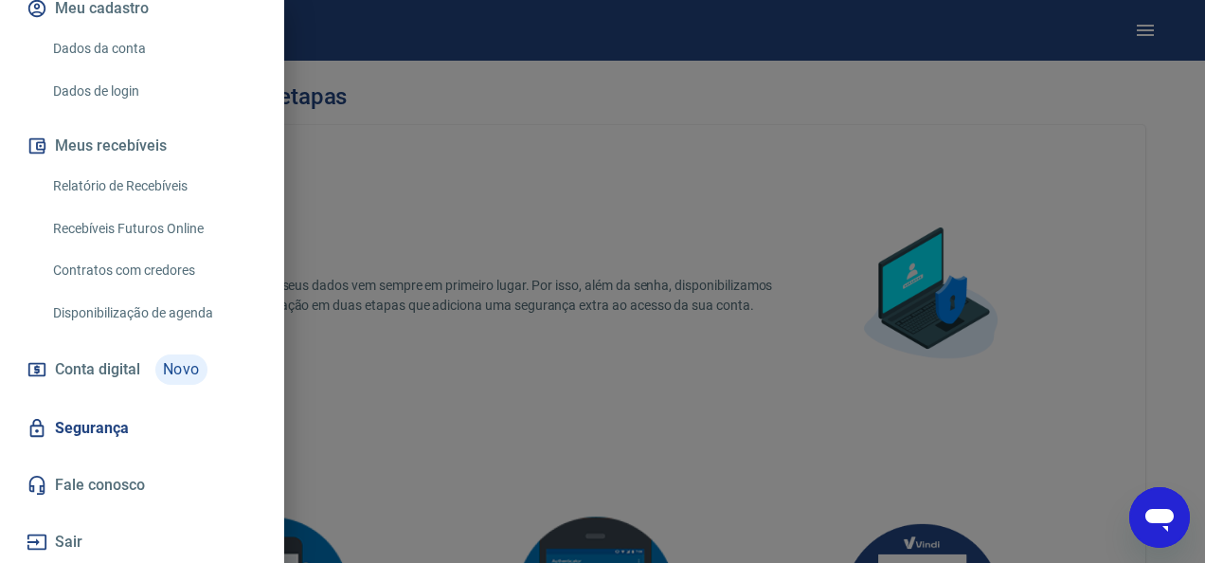
drag, startPoint x: 1093, startPoint y: 313, endPoint x: 991, endPoint y: 320, distance: 102.6
click at [1093, 313] on div at bounding box center [602, 281] width 1205 height 563
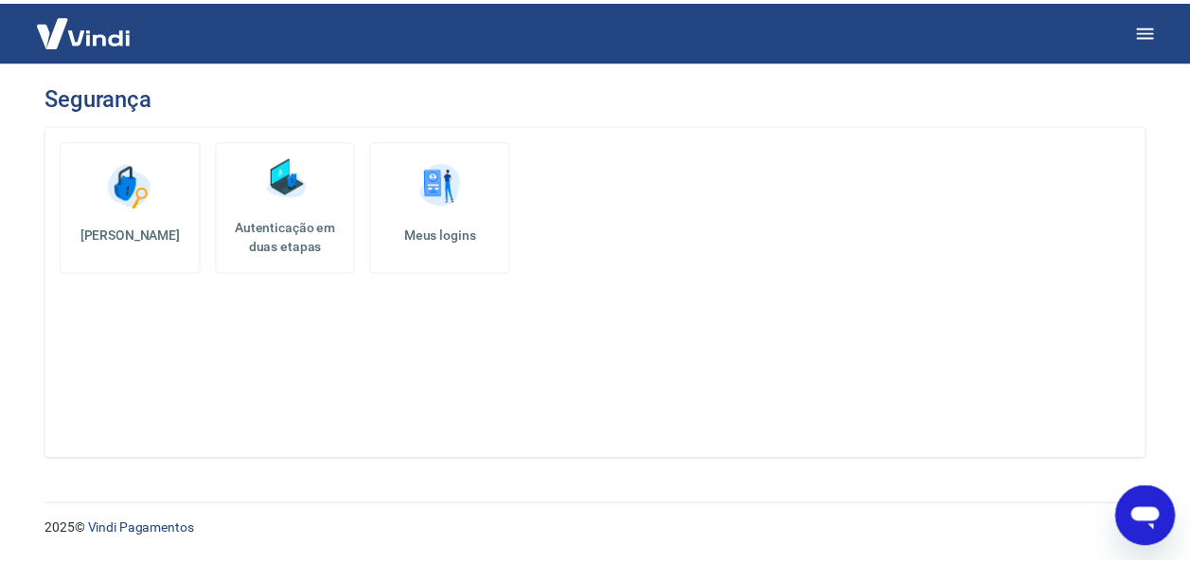
scroll to position [568, 0]
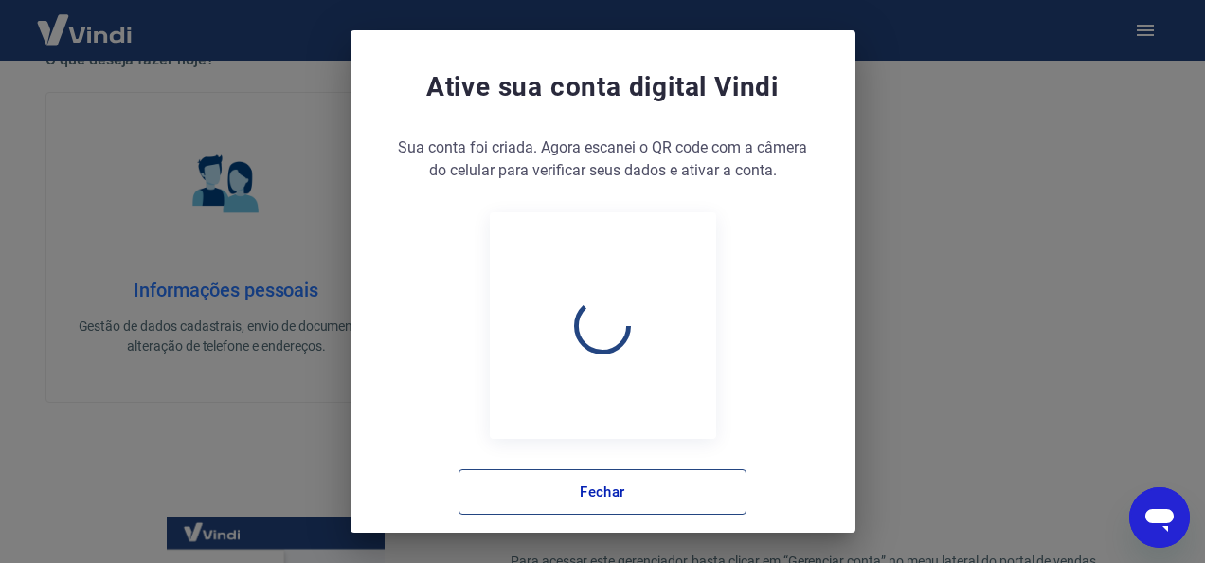
click at [616, 496] on button "Fechar" at bounding box center [602, 491] width 288 height 45
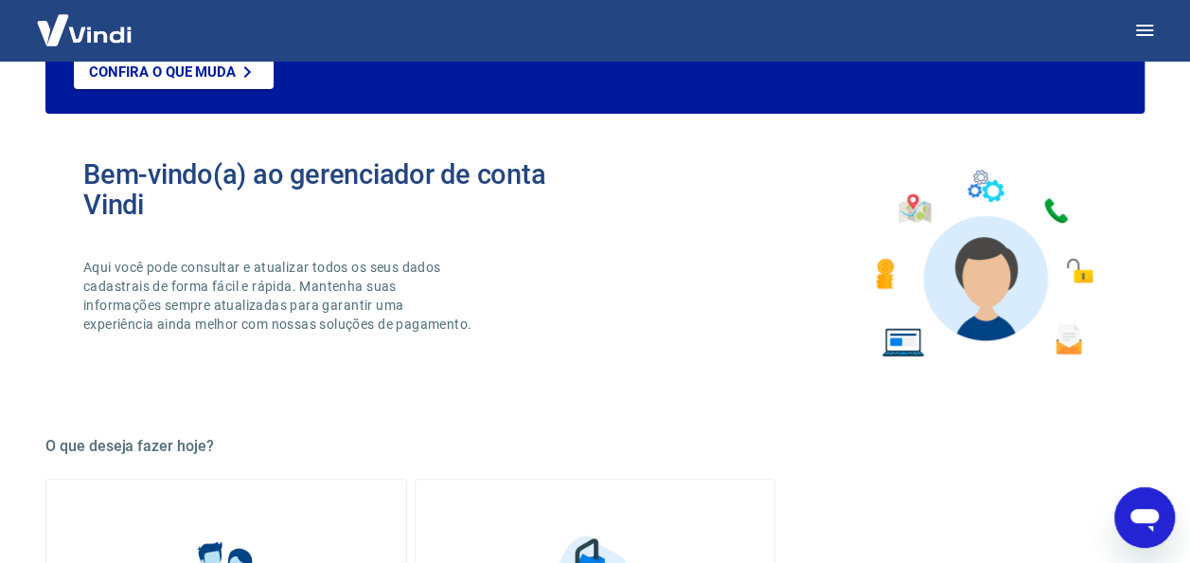
scroll to position [0, 0]
